Goal: Check status: Check status

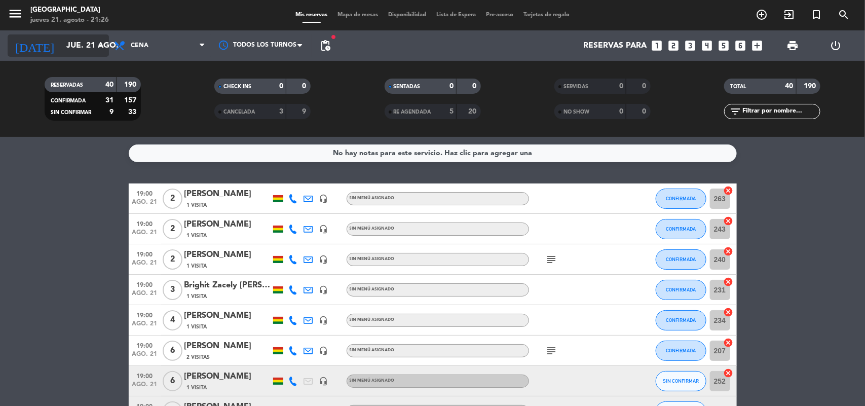
click at [99, 44] on icon "arrow_drop_down" at bounding box center [100, 46] width 12 height 12
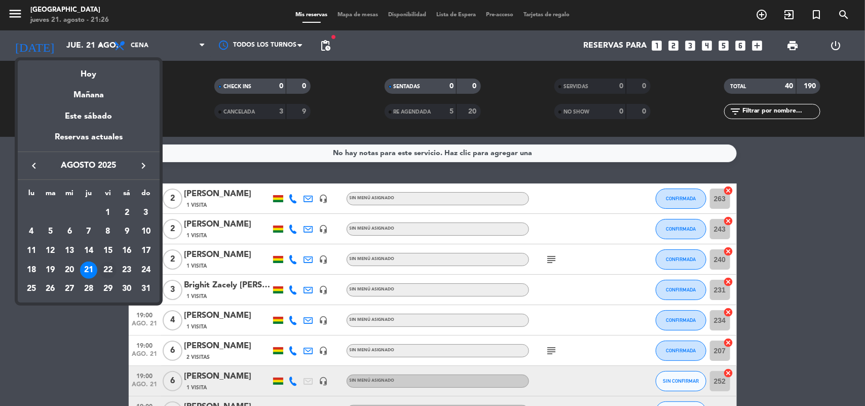
click at [110, 270] on div "22" at bounding box center [107, 270] width 17 height 17
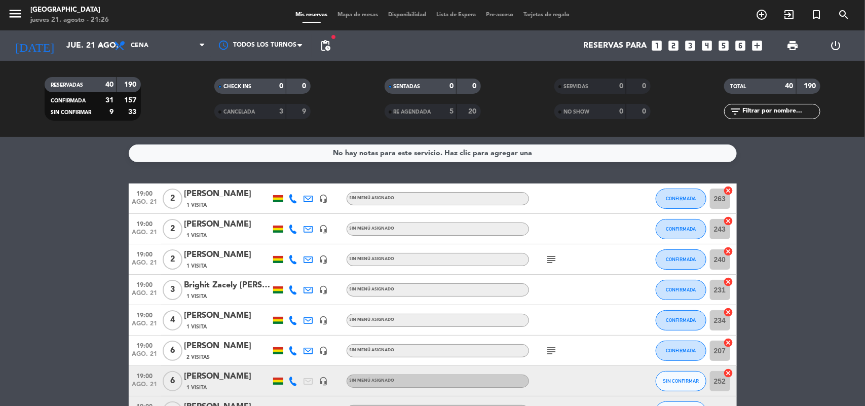
type input "vie. 22 ago."
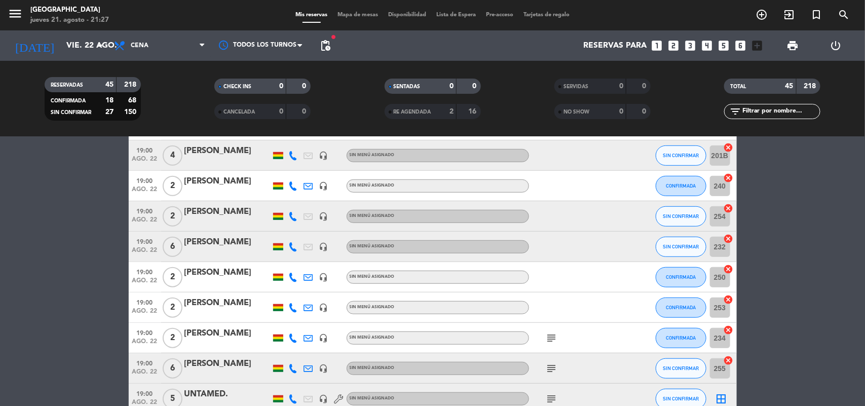
scroll to position [380, 0]
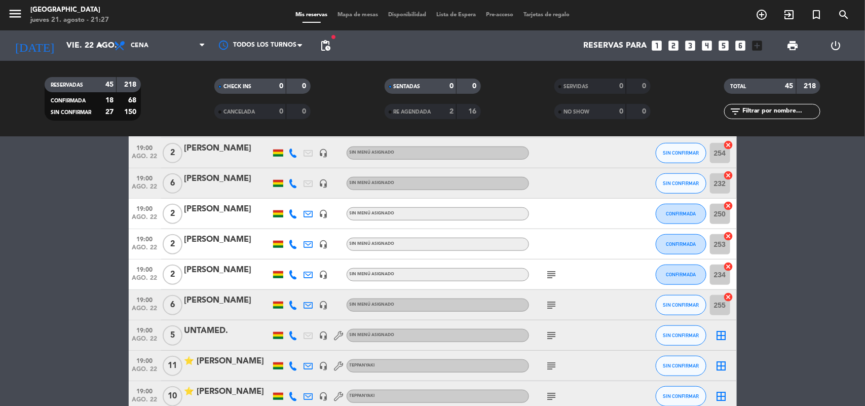
click at [553, 335] on icon "subject" at bounding box center [552, 336] width 12 height 12
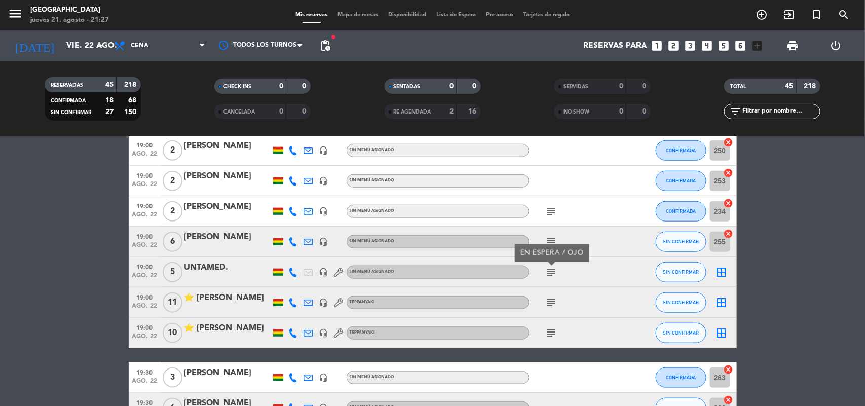
click at [550, 332] on icon "subject" at bounding box center [552, 333] width 12 height 12
click at [553, 302] on icon "subject" at bounding box center [552, 303] width 12 height 12
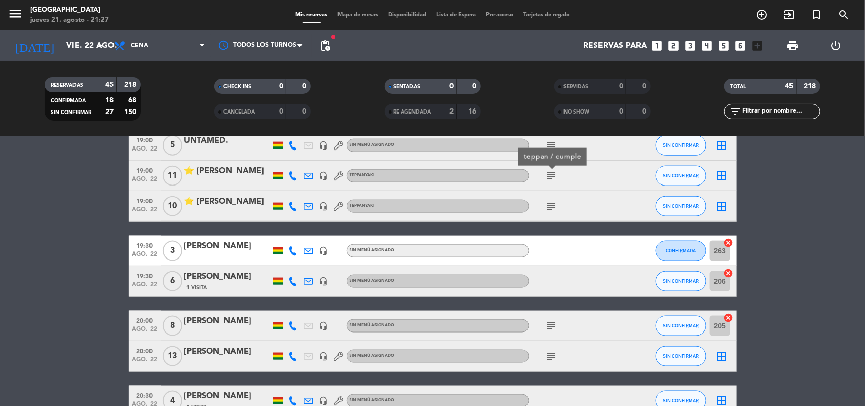
scroll to position [634, 0]
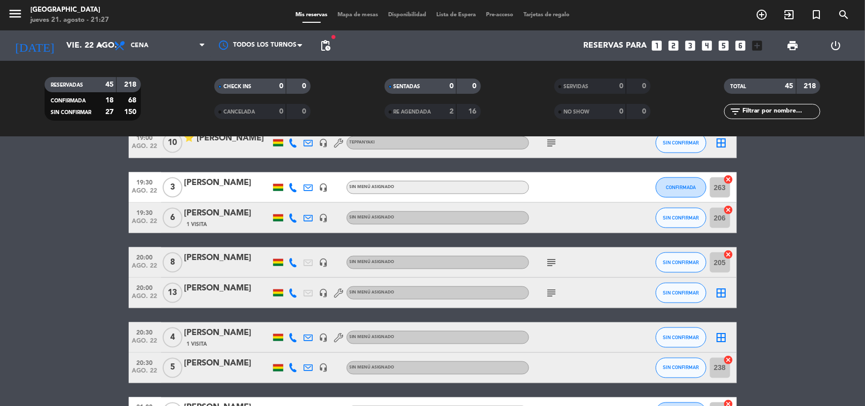
click at [550, 292] on icon "subject" at bounding box center [552, 293] width 12 height 12
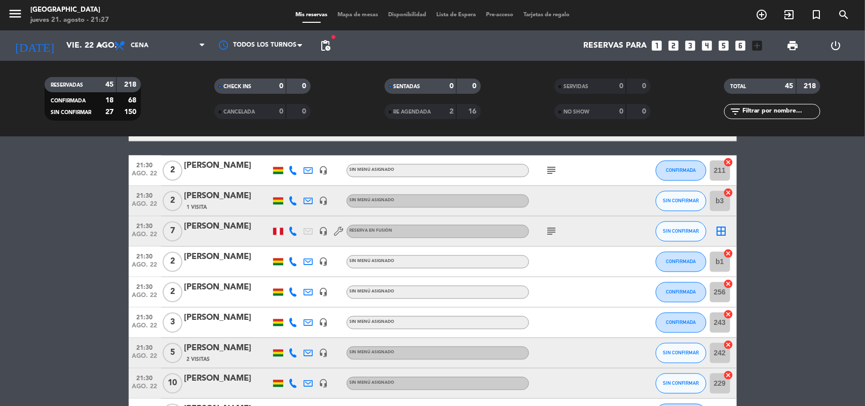
scroll to position [1077, 0]
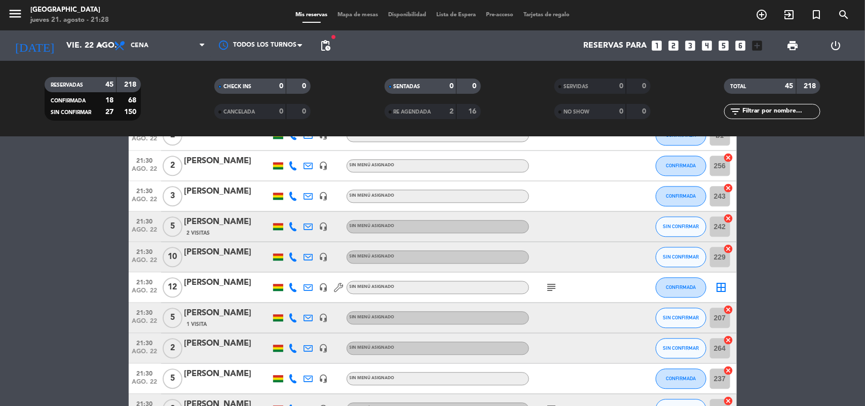
click at [553, 287] on icon "subject" at bounding box center [552, 287] width 12 height 12
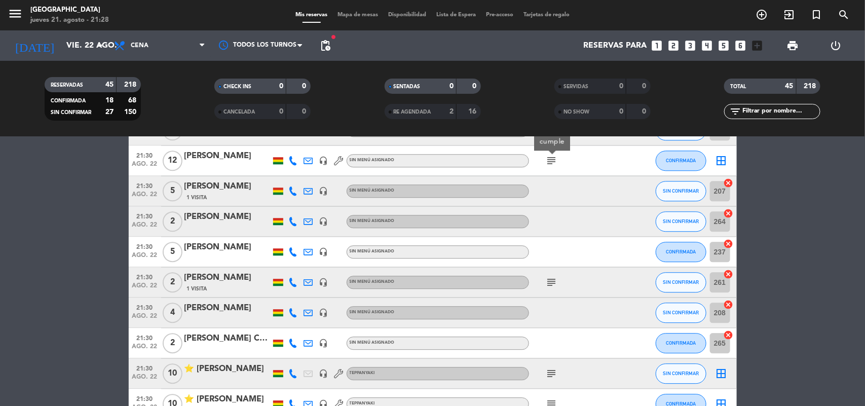
scroll to position [1268, 0]
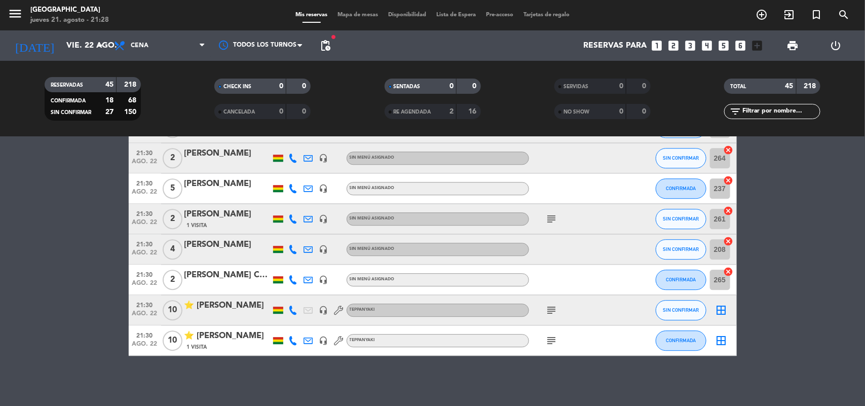
click at [553, 311] on icon "subject" at bounding box center [552, 310] width 12 height 12
click at [553, 340] on icon "subject" at bounding box center [552, 341] width 12 height 12
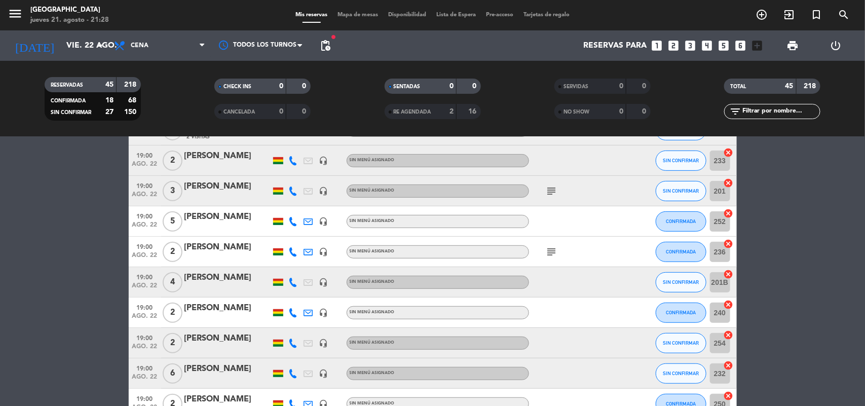
scroll to position [0, 0]
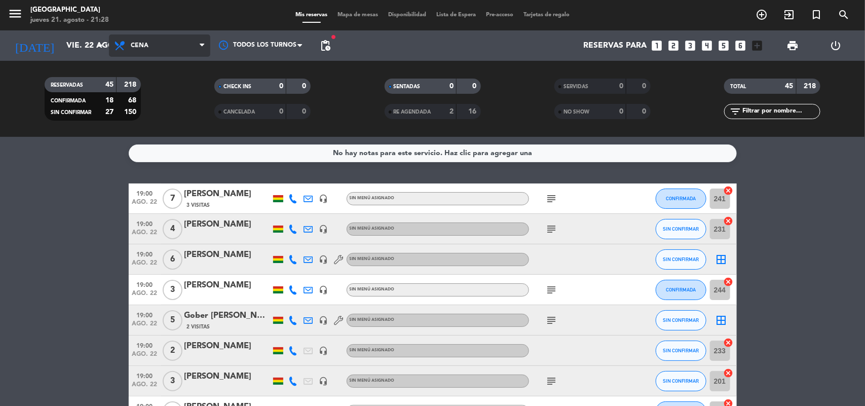
click at [202, 46] on icon at bounding box center [202, 46] width 5 height 8
click at [160, 111] on div "menu Jardín de Asia [DATE] 21. agosto - 21:28 Mis reservas Mapa de mesas Dispon…" at bounding box center [432, 68] width 865 height 137
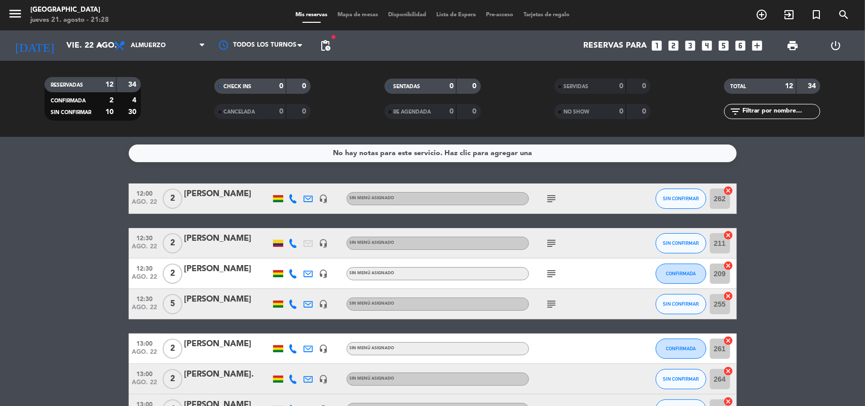
click at [553, 302] on icon "subject" at bounding box center [552, 304] width 12 height 12
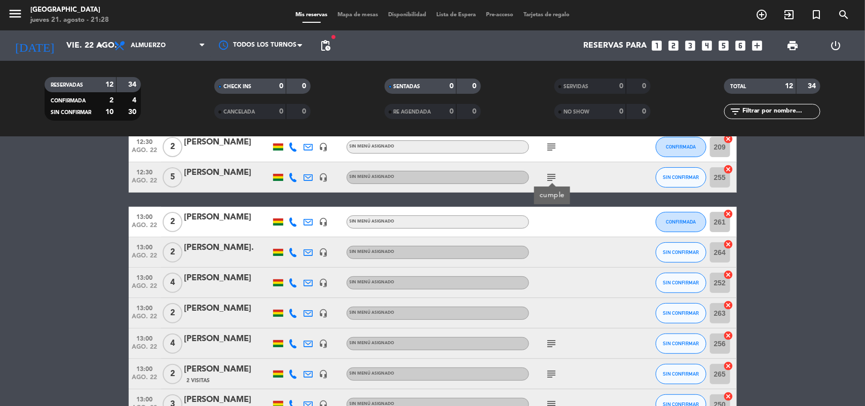
scroll to position [190, 0]
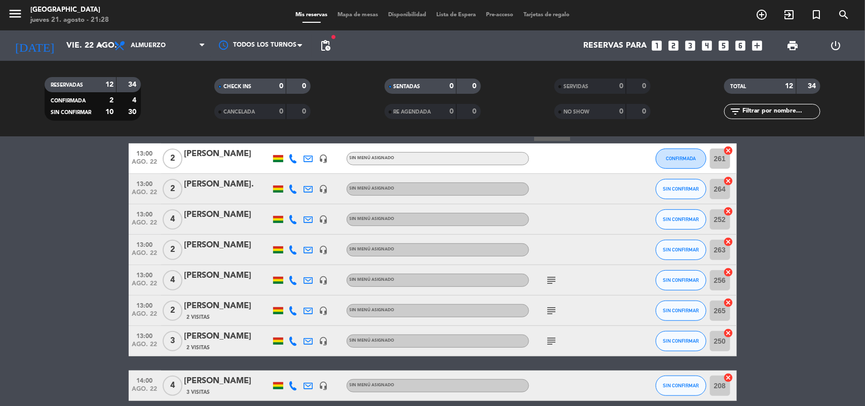
click at [552, 337] on icon "subject" at bounding box center [552, 341] width 12 height 12
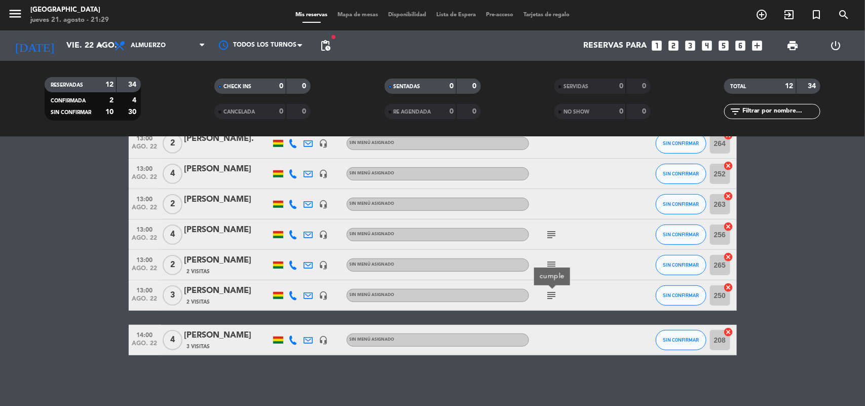
scroll to position [46, 0]
